Goal: Task Accomplishment & Management: Manage account settings

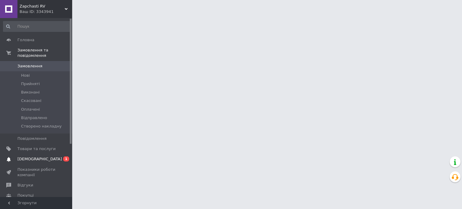
click at [62, 156] on span "0 1" at bounding box center [64, 158] width 17 height 5
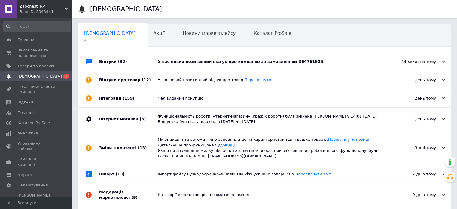
click at [199, 62] on div "У вас новий позитивний відгук про компанію за замовленням 364761605." at bounding box center [271, 61] width 227 height 5
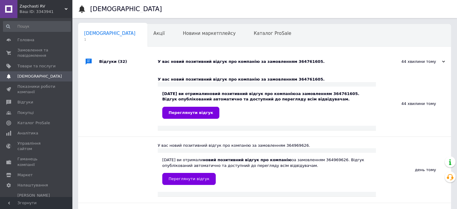
click at [199, 62] on div "У вас новий позитивний відгук про компанію за замовленням 364761605." at bounding box center [271, 61] width 227 height 5
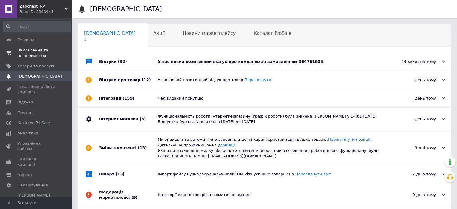
click at [29, 48] on span "Замовлення та повідомлення" at bounding box center [36, 53] width 38 height 11
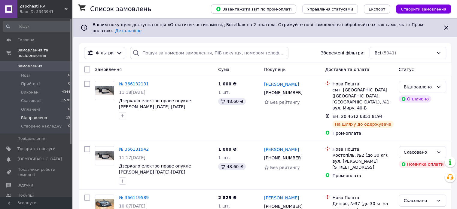
click at [36, 114] on li "Відправлено 19" at bounding box center [37, 118] width 74 height 8
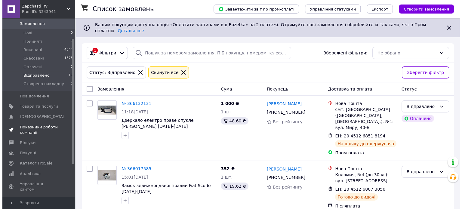
scroll to position [45, 0]
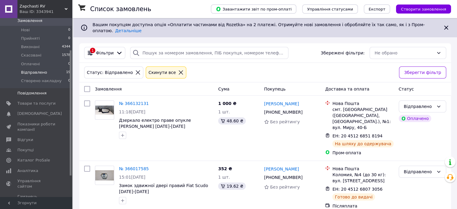
click at [35, 91] on span "Повідомлення" at bounding box center [31, 93] width 29 height 5
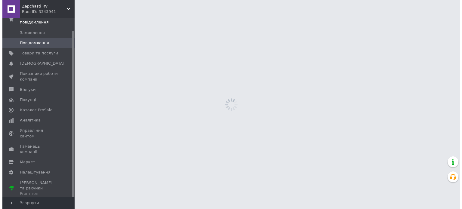
scroll to position [13, 0]
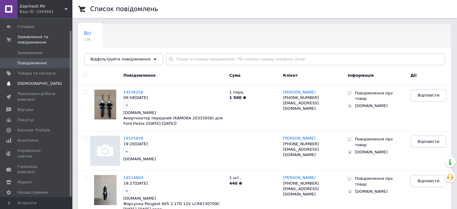
click at [35, 81] on span "[DEMOGRAPHIC_DATA]" at bounding box center [39, 83] width 45 height 5
